Goal: Check status

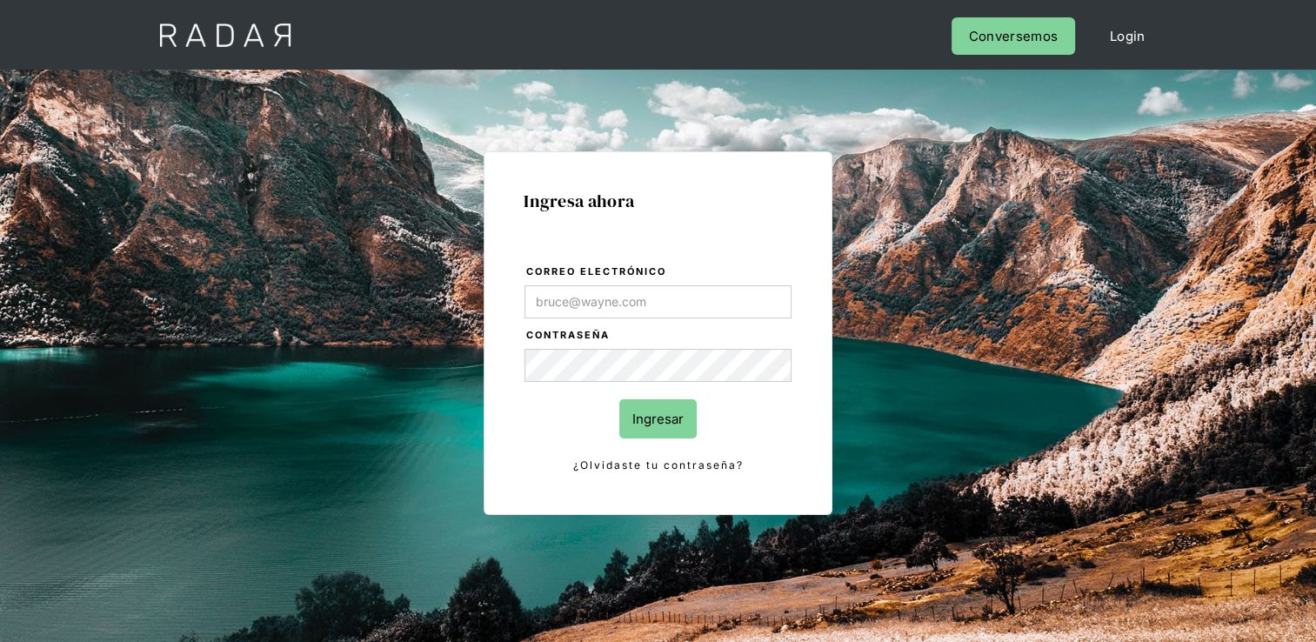
type input "[EMAIL_ADDRESS][DOMAIN_NAME]"
click at [685, 417] on input "Ingresar" at bounding box center [657, 418] width 77 height 39
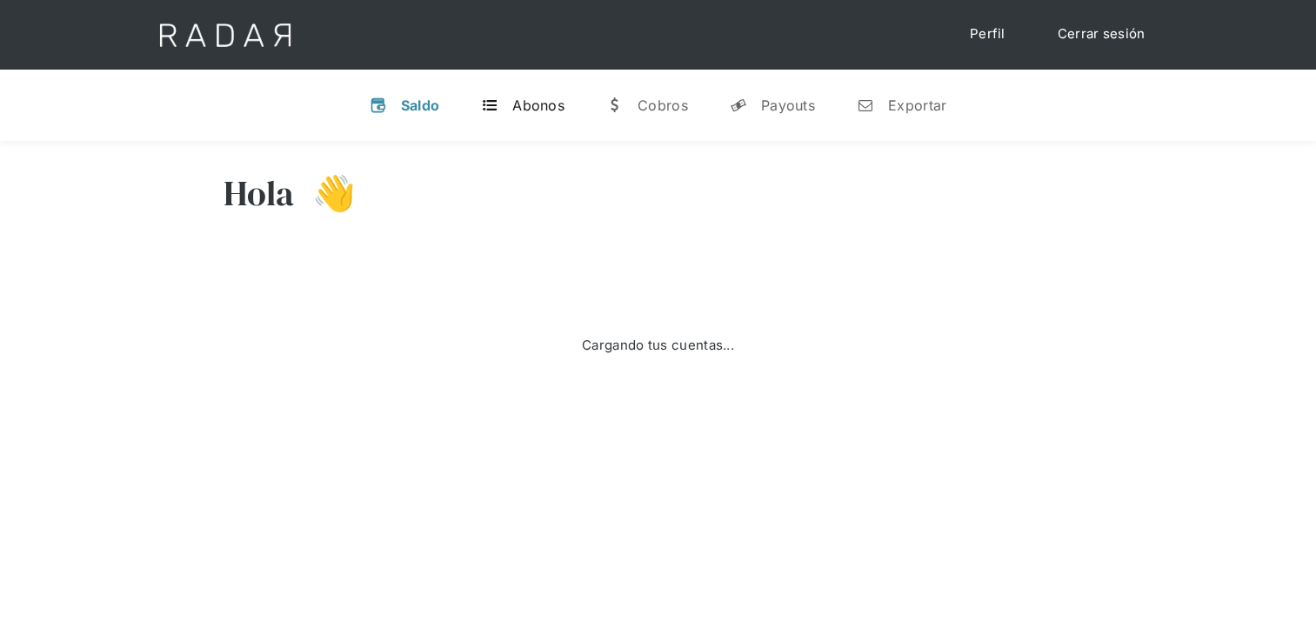
click at [547, 106] on div "Abonos" at bounding box center [538, 105] width 52 height 17
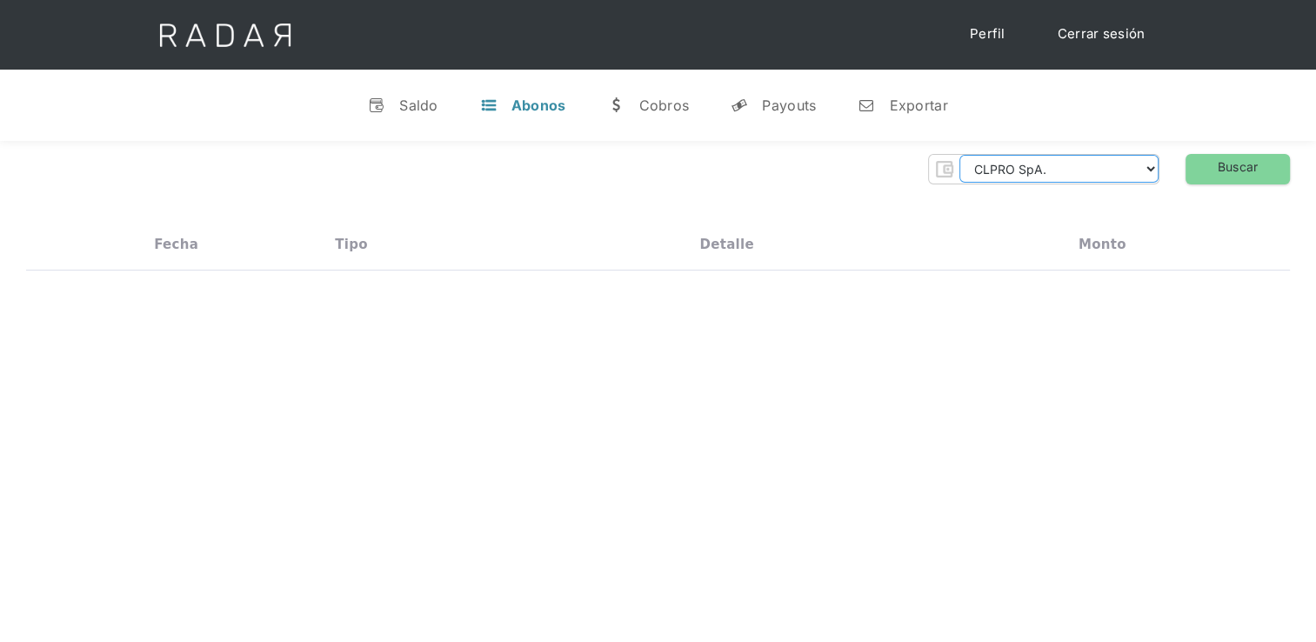
click at [1104, 162] on select "CLPRO SpA. [PERSON_NAME] SpA. Urigol SpA. Bysolutions SpA. Clmax SpA. Andes Pay…" at bounding box center [1059, 169] width 199 height 28
select select "[PERSON_NAME]-rt"
click at [964, 155] on select "CLPRO SpA. [PERSON_NAME] SpA. Urigol SpA. Bysolutions SpA. Clmax SpA. Andes Pay…" at bounding box center [1059, 169] width 199 height 28
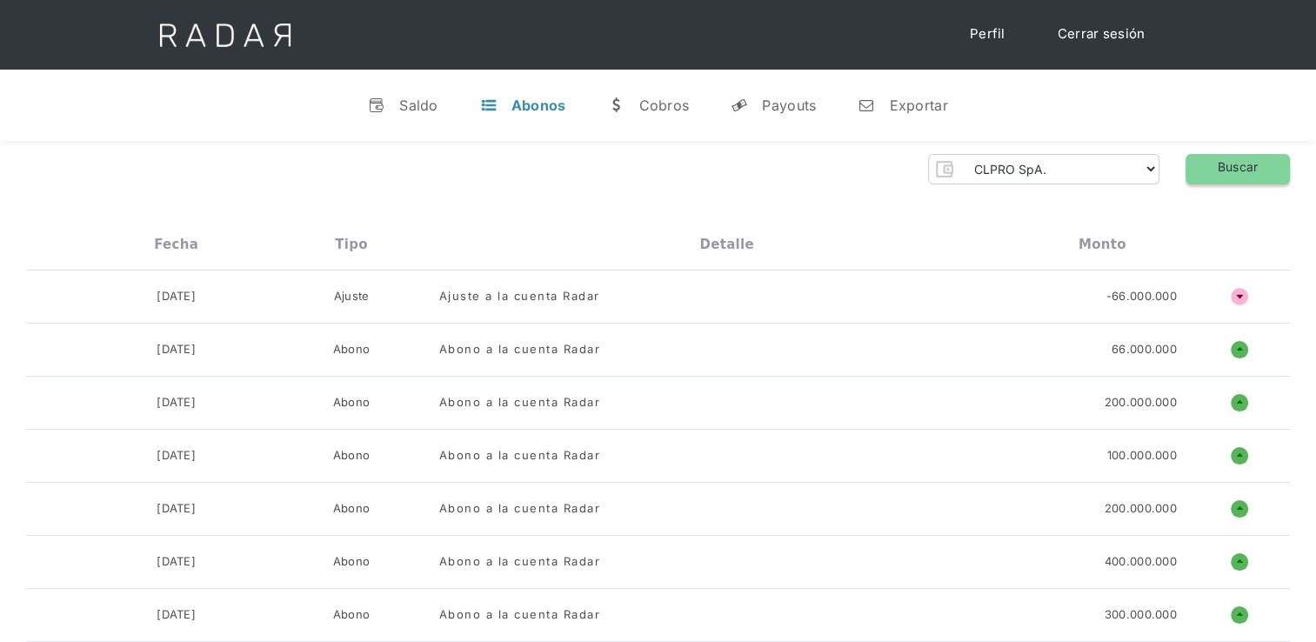
click at [1221, 163] on link "Buscar" at bounding box center [1238, 169] width 104 height 30
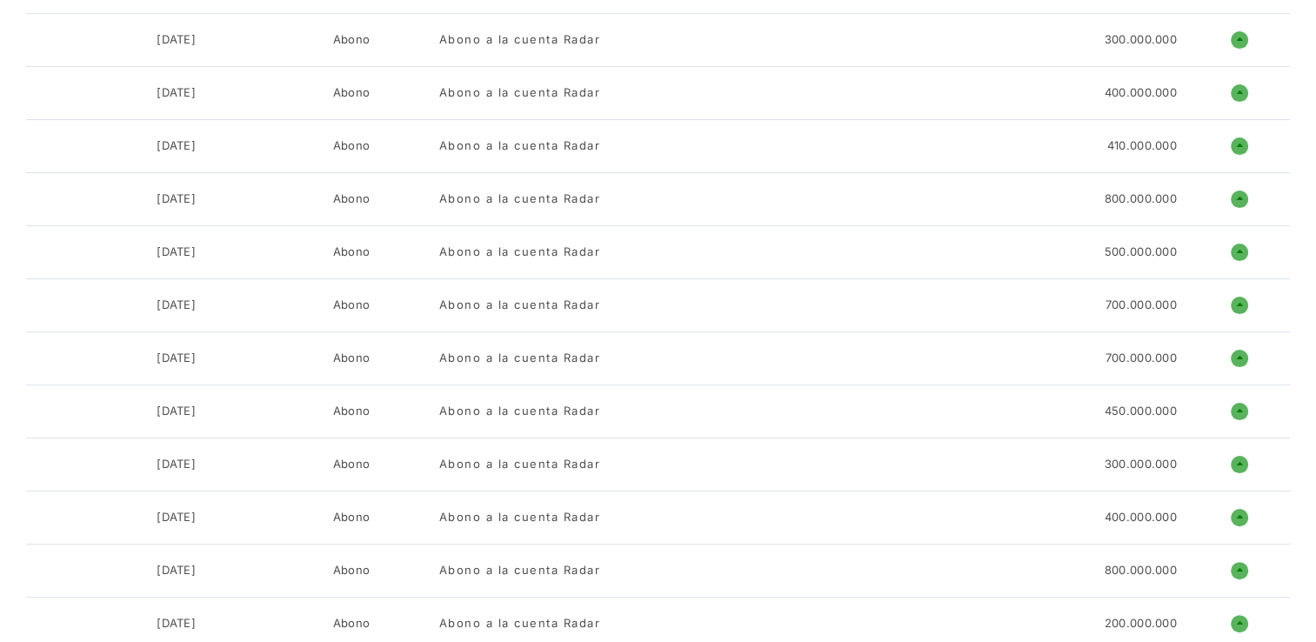
scroll to position [313, 0]
